Goal: Information Seeking & Learning: Check status

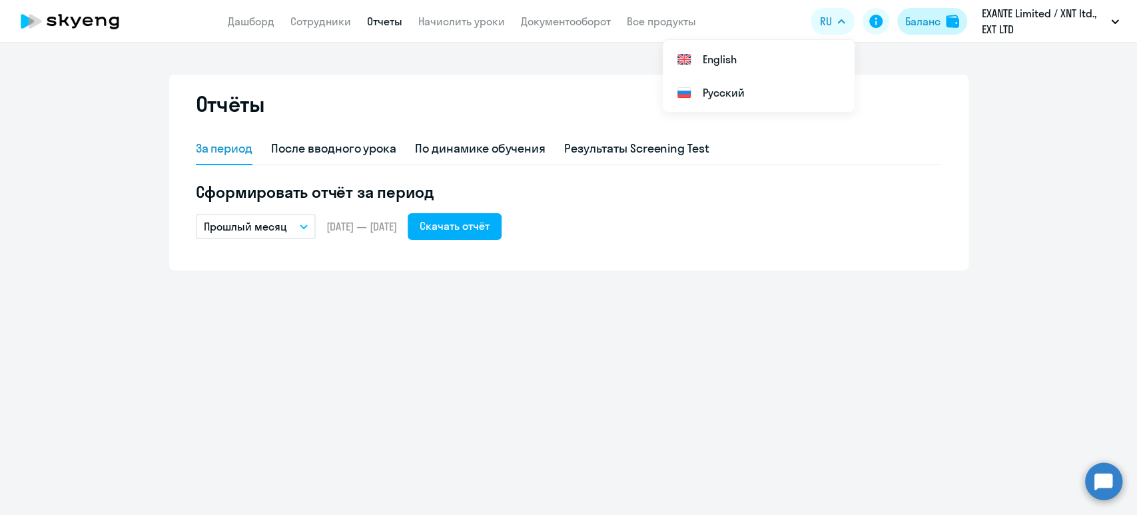
click at [938, 17] on div "Баланс" at bounding box center [922, 21] width 35 height 16
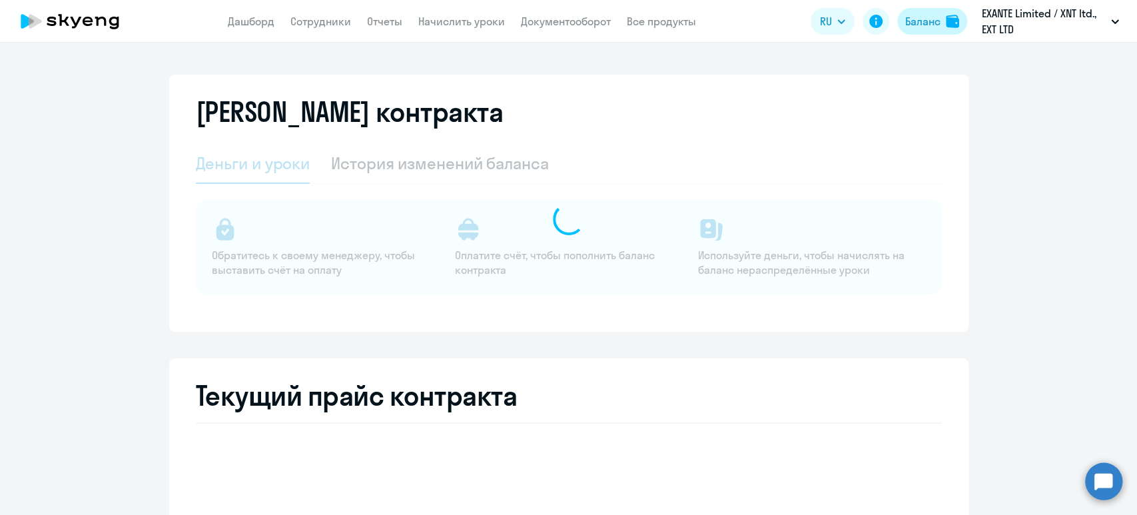
select select "english_adult_not_native_speaker"
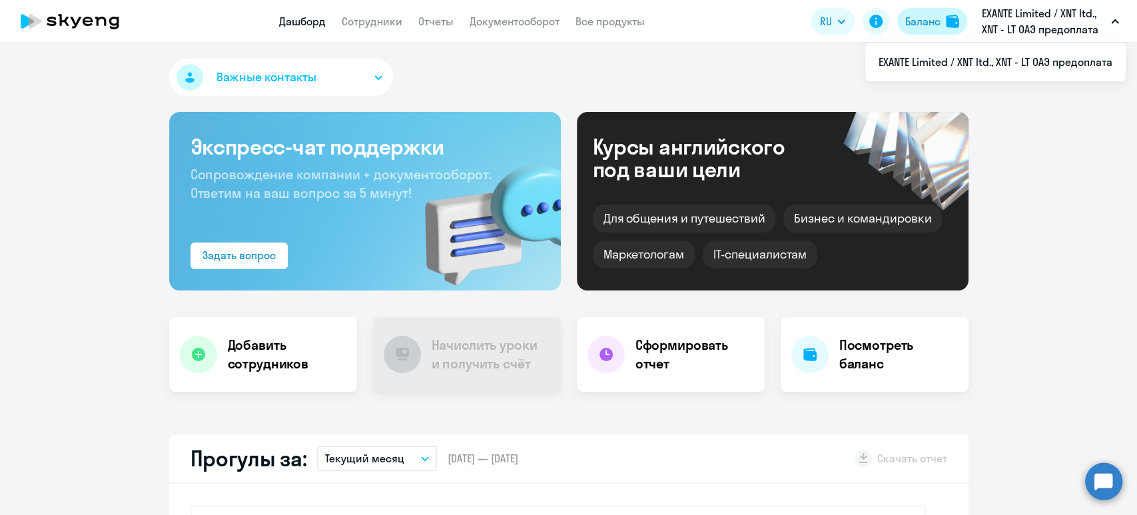
click at [917, 23] on div "Баланс" at bounding box center [922, 21] width 35 height 16
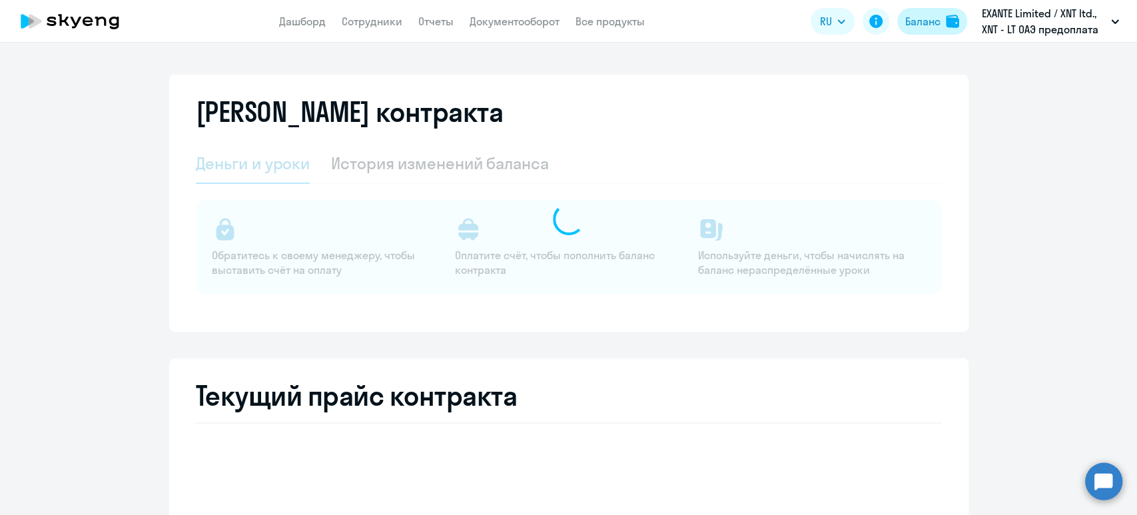
select select "english_adult_not_native_speaker"
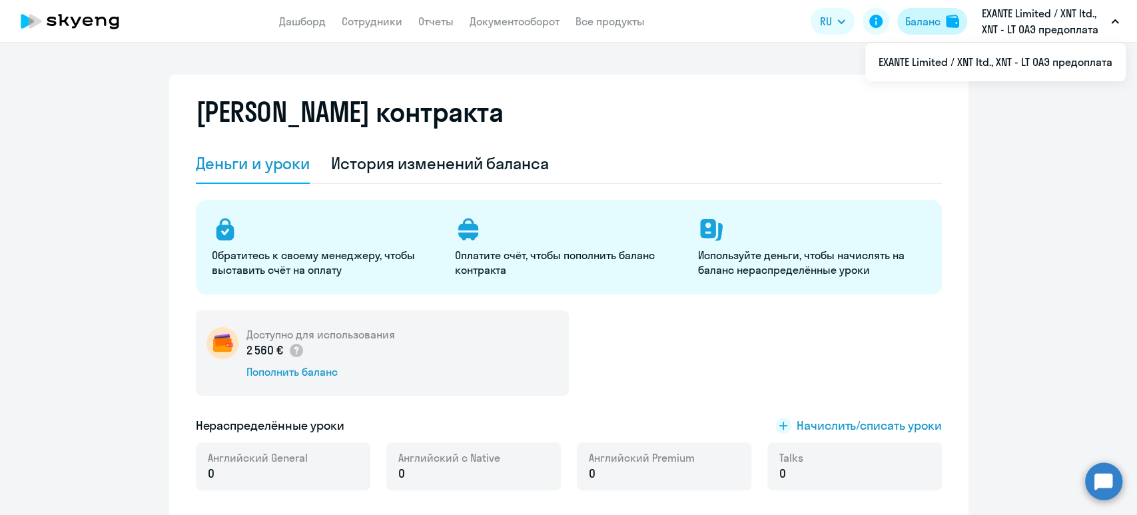
click at [917, 21] on div "Баланс" at bounding box center [922, 21] width 35 height 16
click at [922, 17] on div "Баланс" at bounding box center [922, 21] width 35 height 16
click at [931, 14] on div "Баланс" at bounding box center [922, 21] width 35 height 16
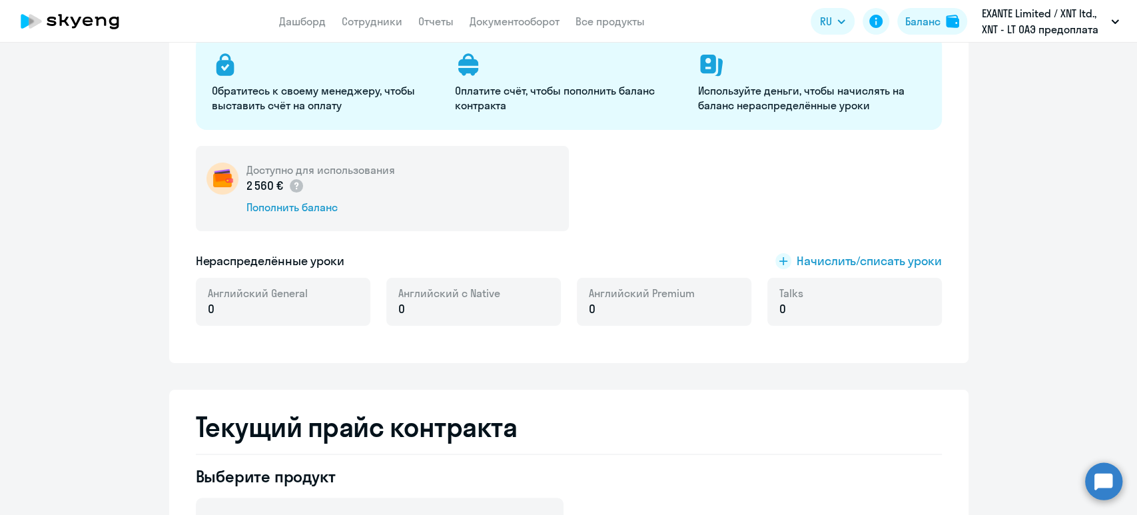
scroll to position [444, 0]
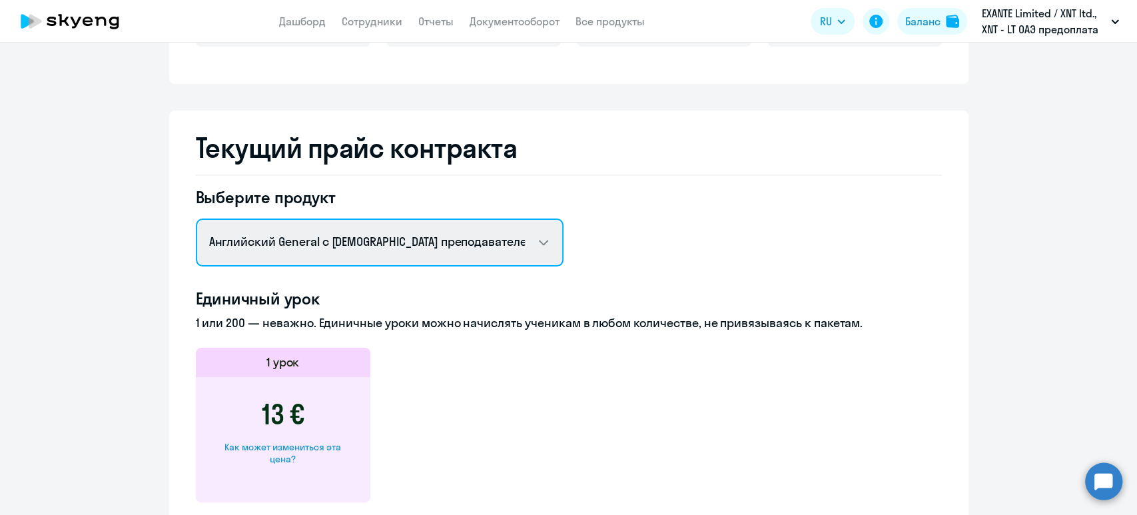
click at [325, 243] on select "Английский General с русскоговорящим преподавателем Английский General с англог…" at bounding box center [380, 243] width 368 height 48
click at [196, 219] on select "Английский General с русскоговорящим преподавателем Английский General с англог…" at bounding box center [380, 243] width 368 height 48
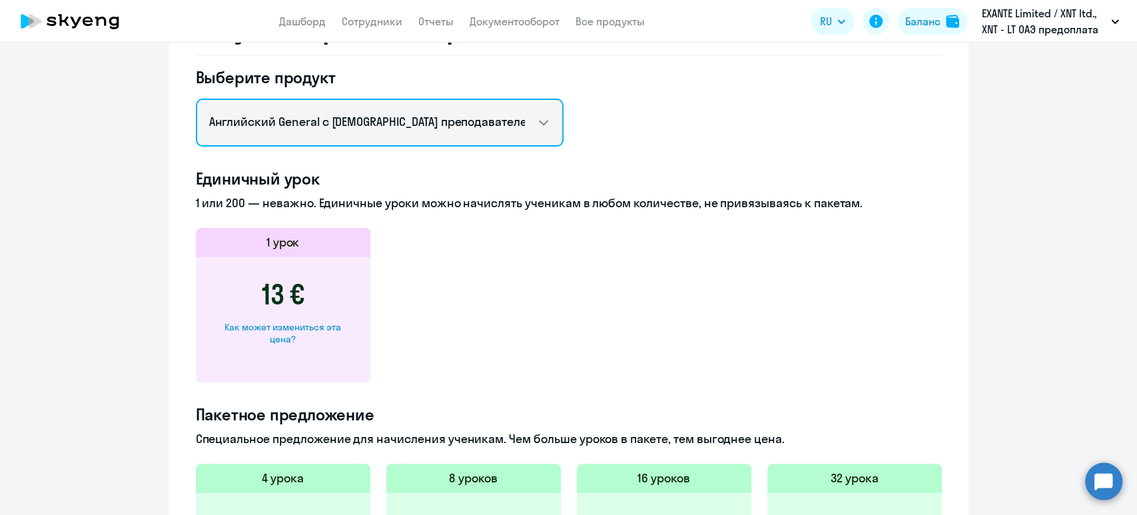
scroll to position [355, 0]
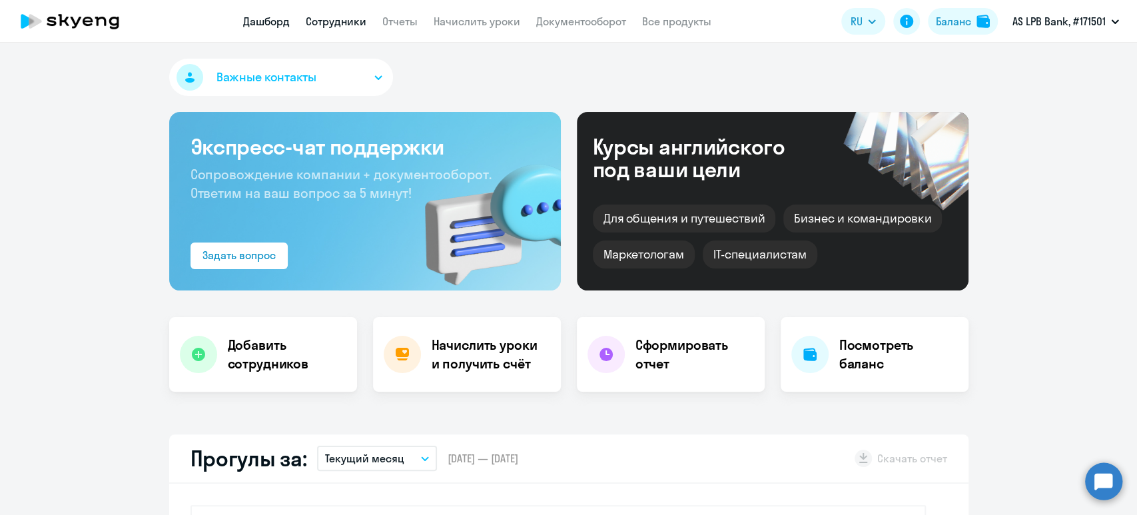
click at [348, 27] on link "Сотрудники" at bounding box center [336, 21] width 61 height 13
select select "30"
